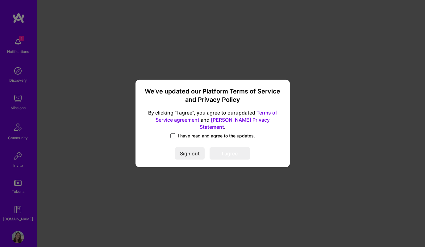
click at [172, 133] on span at bounding box center [173, 135] width 5 height 5
click at [0, 0] on input "I have read and agree to the updates." at bounding box center [0, 0] width 0 height 0
click at [231, 150] on button "I agree" at bounding box center [230, 153] width 40 height 12
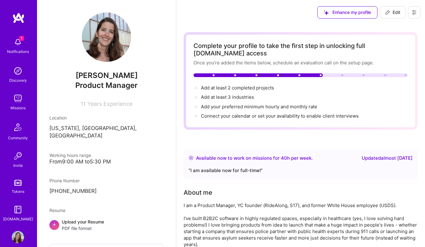
click at [289, 157] on div "Available now to work on missions for 40 h per week ." at bounding box center [254, 157] width 117 height 7
click at [393, 15] on button "Edit" at bounding box center [393, 12] width 26 height 12
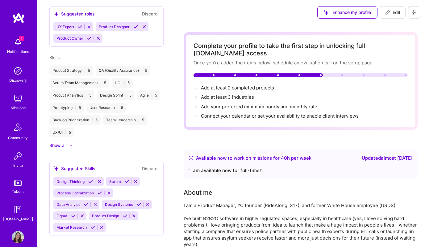
select select "US"
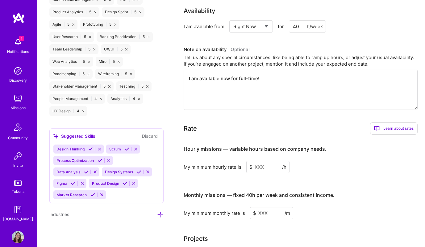
scroll to position [322, 0]
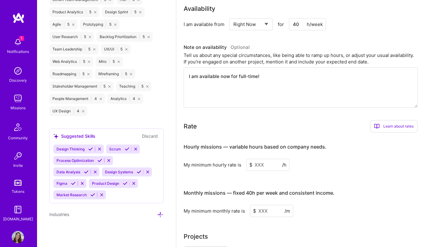
click at [267, 25] on select "Select... Right Now Future Date Not Available" at bounding box center [252, 24] width 36 height 16
select select "Not Available"
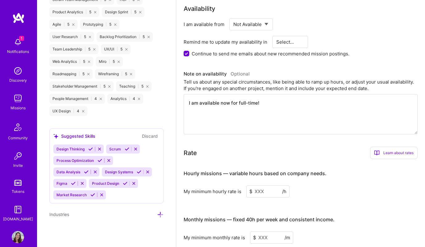
click at [186, 54] on input "Continue to send me emails about new recommended mission postings." at bounding box center [187, 54] width 6 height 6
checkbox input "false"
click at [291, 41] on select "Select... 1 Month 3 Months 6 Months" at bounding box center [291, 42] width 28 height 16
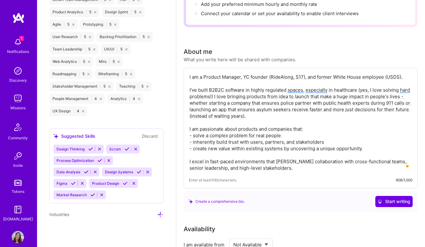
scroll to position [0, 0]
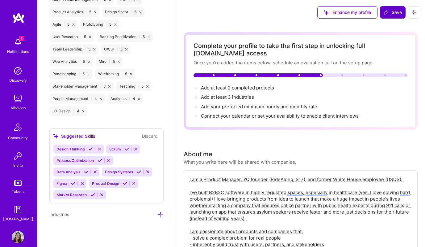
click at [390, 11] on span "Save" at bounding box center [393, 12] width 18 height 6
select select "1 Month"
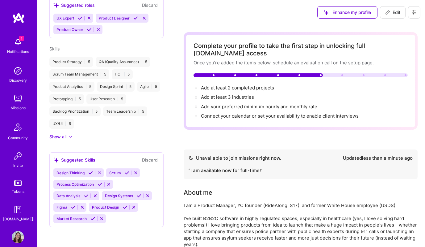
scroll to position [239, 0]
